Goal: Navigation & Orientation: Find specific page/section

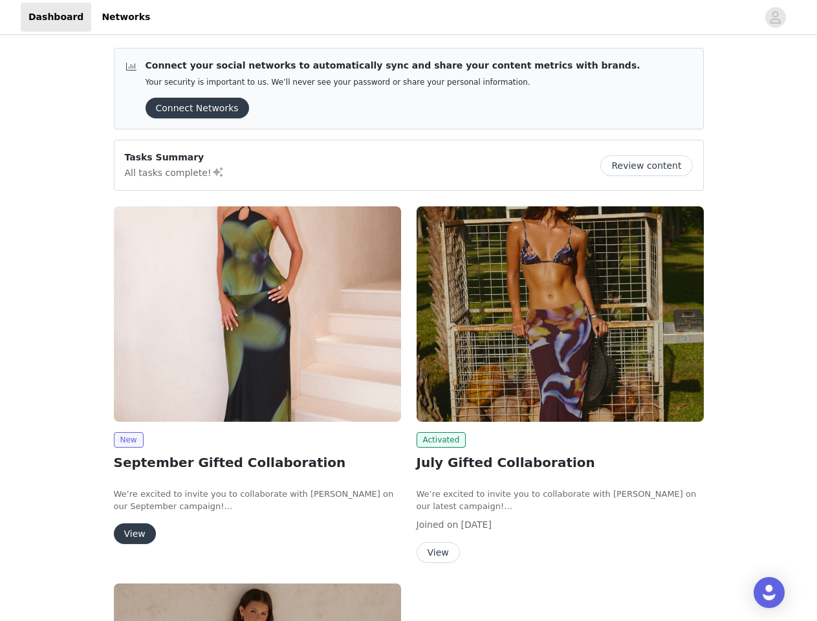
click at [409, 311] on div "Activated July Gifted Collaboration We’re excited to invite you to collaborate …" at bounding box center [560, 387] width 303 height 377
click at [408, 17] on div at bounding box center [458, 17] width 600 height 29
click at [776, 17] on icon "avatar" at bounding box center [775, 17] width 12 height 21
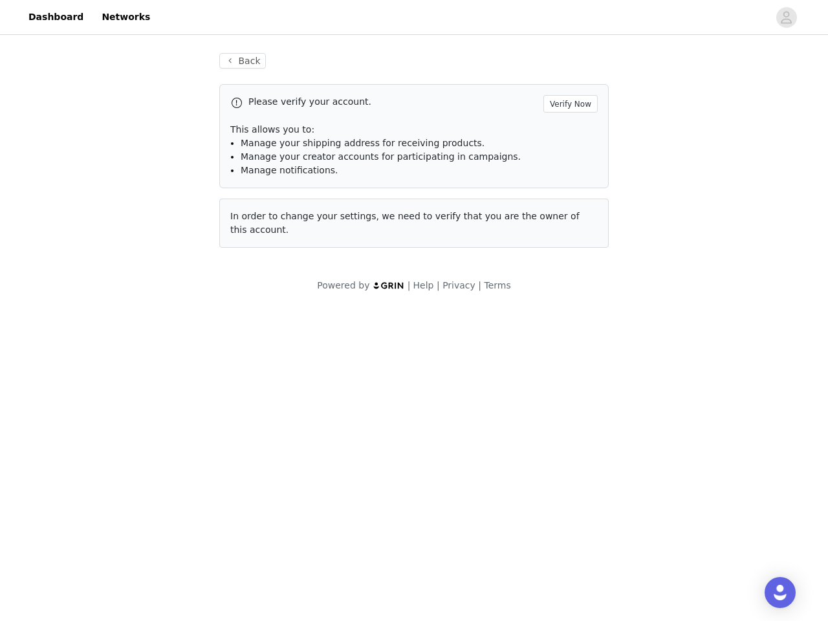
click at [193, 108] on div "Back Please verify your account. Verify Now This allows you to: Manage your shi…" at bounding box center [414, 173] width 828 height 270
click at [652, 166] on div "Back Please verify your account. Verify Now This allows you to: Manage your shi…" at bounding box center [414, 173] width 828 height 270
click at [258, 314] on body "Dashboard Networks Back Please verify your account. Verify Now This allows you …" at bounding box center [414, 310] width 828 height 621
click at [128, 440] on body "Dashboard Networks Back Please verify your account. Verify Now This allows you …" at bounding box center [414, 310] width 828 height 621
click at [134, 534] on body "Dashboard Networks Back Please verify your account. Verify Now This allows you …" at bounding box center [414, 310] width 828 height 621
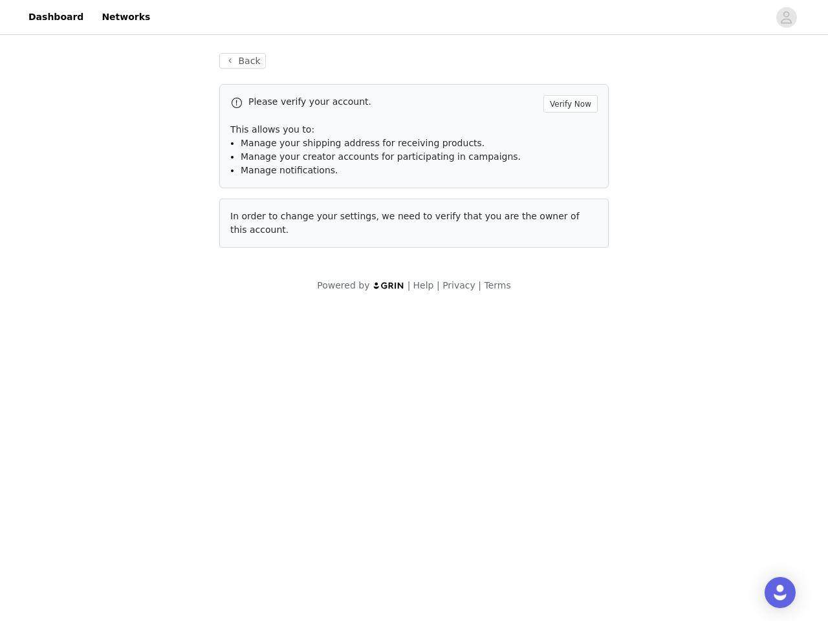
click at [560, 314] on body "Dashboard Networks Back Please verify your account. Verify Now This allows you …" at bounding box center [414, 310] width 828 height 621
click at [439, 440] on body "Dashboard Networks Back Please verify your account. Verify Now This allows you …" at bounding box center [414, 310] width 828 height 621
